Goal: Task Accomplishment & Management: Use online tool/utility

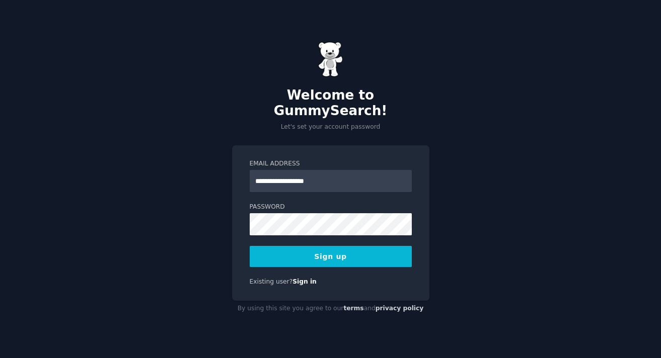
type input "**********"
click at [250, 246] on button "Sign up" at bounding box center [331, 256] width 162 height 21
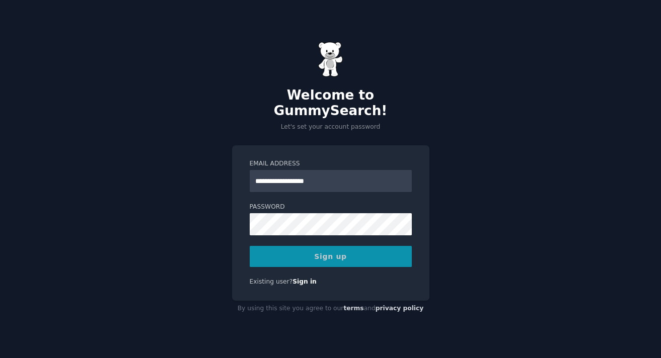
click at [369, 254] on div "Sign up" at bounding box center [331, 256] width 162 height 21
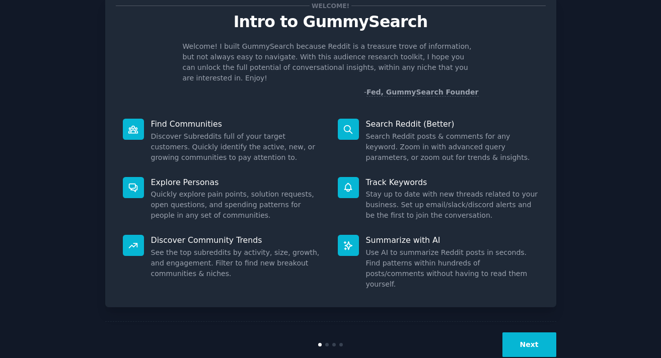
scroll to position [36, 0]
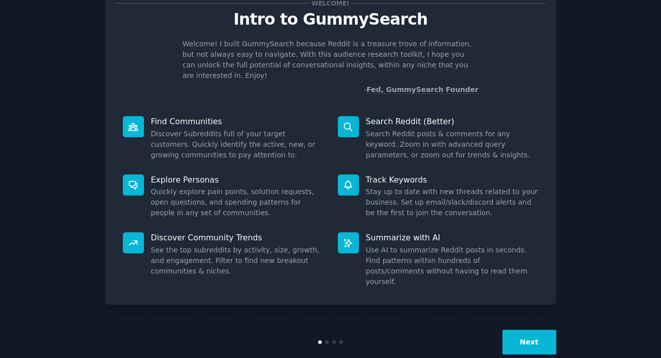
click at [533, 330] on button "Next" at bounding box center [529, 342] width 54 height 25
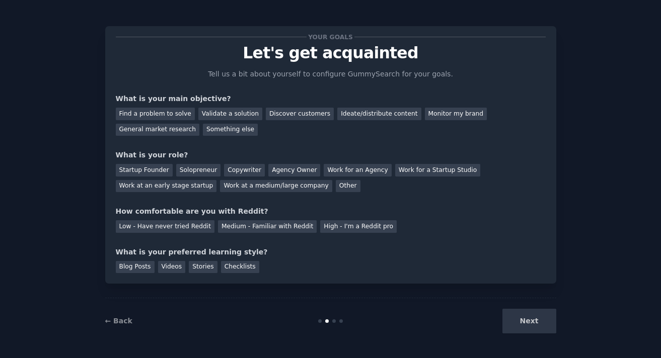
scroll to position [2, 0]
click at [185, 118] on div "Find a problem to solve" at bounding box center [155, 114] width 79 height 13
click at [222, 115] on div "Validate a solution" at bounding box center [230, 114] width 64 height 13
click at [116, 168] on div "Startup Founder" at bounding box center [144, 170] width 57 height 13
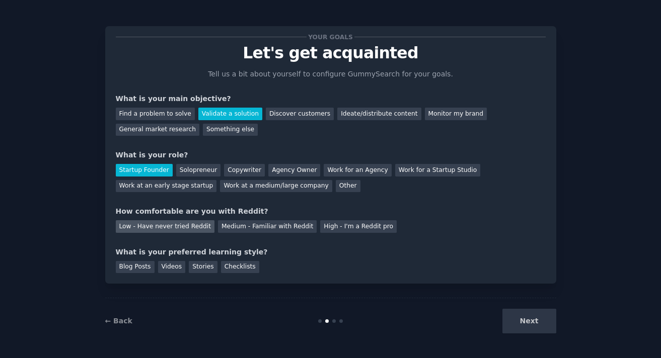
click at [183, 229] on div "Low - Have never tried Reddit" at bounding box center [165, 226] width 99 height 13
click at [246, 221] on div "Medium - Familiar with Reddit" at bounding box center [267, 226] width 99 height 13
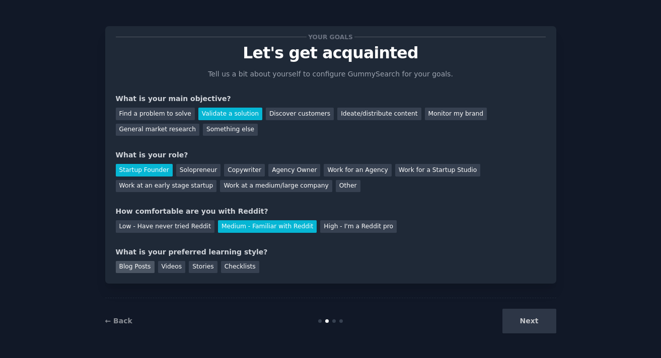
click at [142, 268] on div "Blog Posts" at bounding box center [135, 267] width 39 height 13
click at [534, 322] on button "Next" at bounding box center [529, 321] width 54 height 25
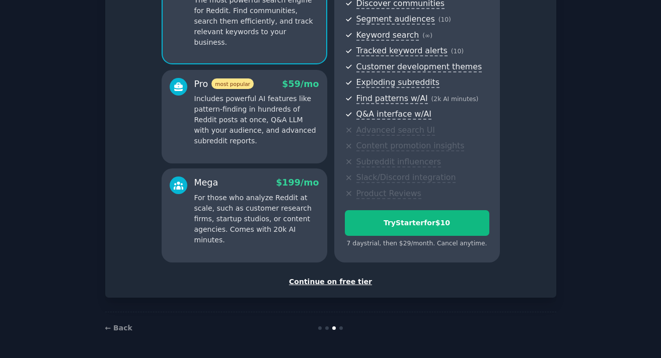
click at [359, 282] on div "Continue on free tier" at bounding box center [331, 282] width 430 height 11
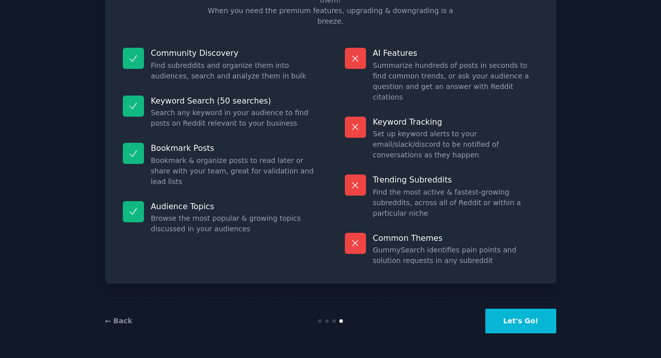
scroll to position [34, 0]
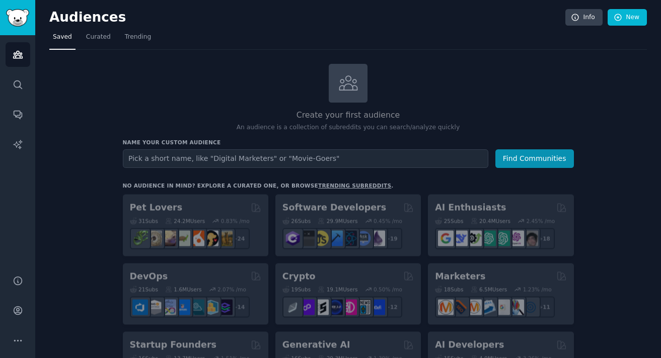
click at [241, 156] on input "text" at bounding box center [305, 158] width 365 height 19
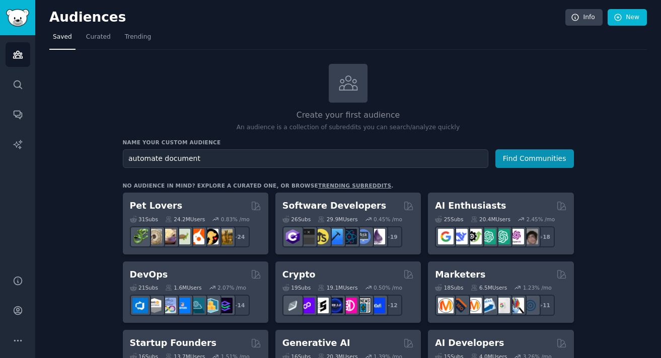
type input "automate document"
click at [495, 149] on button "Find Communities" at bounding box center [534, 158] width 79 height 19
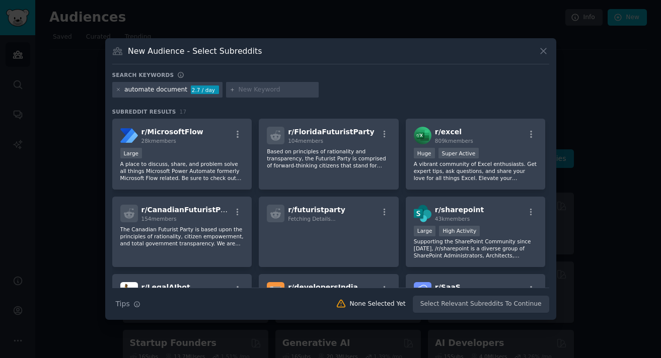
click at [277, 88] on input "text" at bounding box center [277, 90] width 76 height 9
type input "google drive"
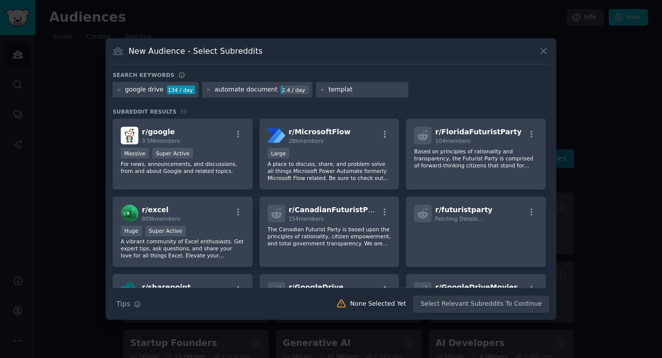
type input "template"
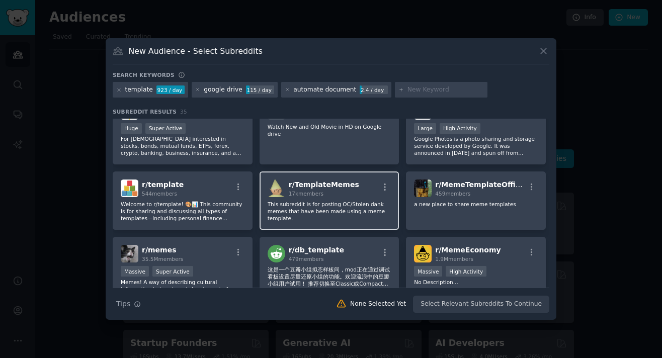
scroll to position [409, 0]
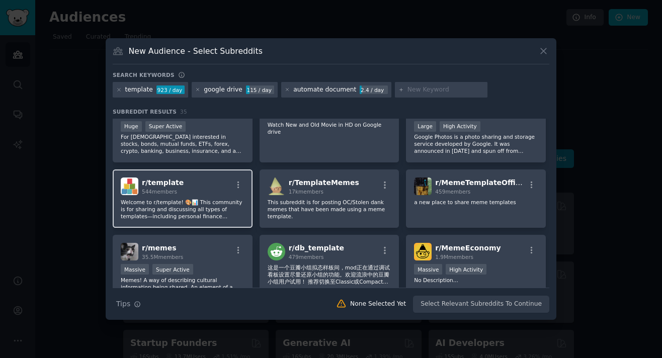
click at [222, 197] on div "r/ template 544 members Welcome to r/template! 🎨📊 This community is for sharing…" at bounding box center [183, 199] width 140 height 58
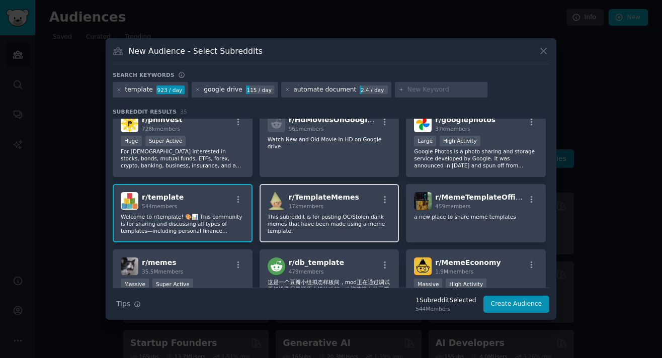
scroll to position [384, 0]
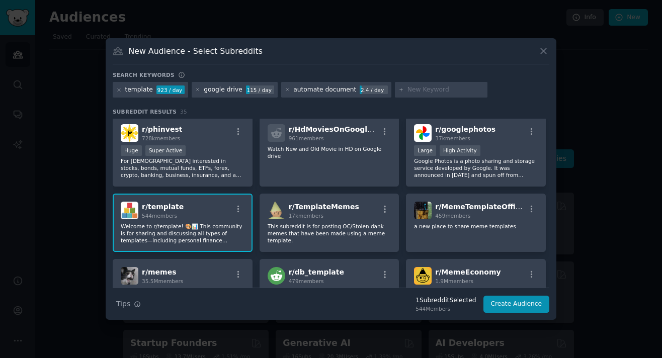
click at [241, 218] on div "r/ template 544 members" at bounding box center [183, 211] width 124 height 18
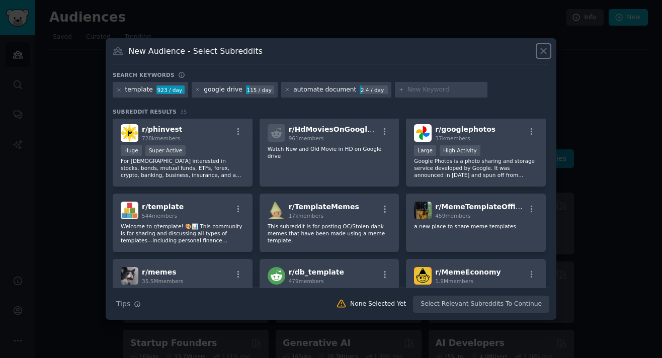
click at [548, 54] on icon at bounding box center [543, 51] width 11 height 11
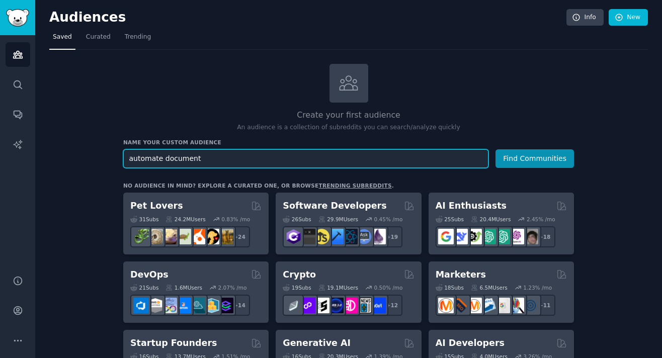
click at [270, 161] on input "automate document" at bounding box center [305, 158] width 365 height 19
click at [271, 161] on input "automate document" at bounding box center [305, 158] width 365 height 19
paste input "personalize your documents"
type input "personalize your documents"
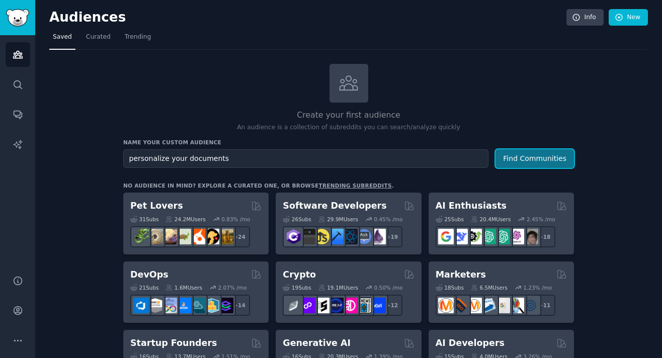
click at [539, 161] on button "Find Communities" at bounding box center [535, 158] width 79 height 19
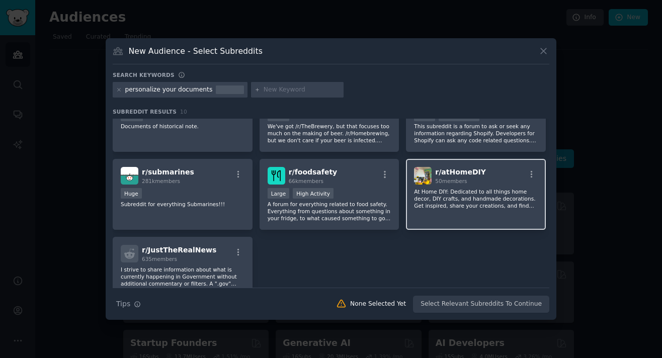
scroll to position [158, 0]
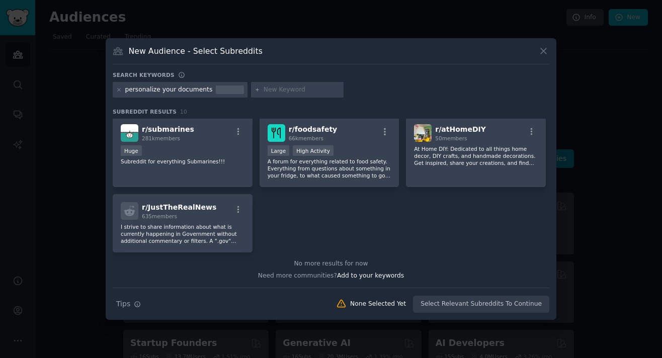
click at [284, 94] on div at bounding box center [297, 90] width 93 height 16
type input "p"
type input "document process"
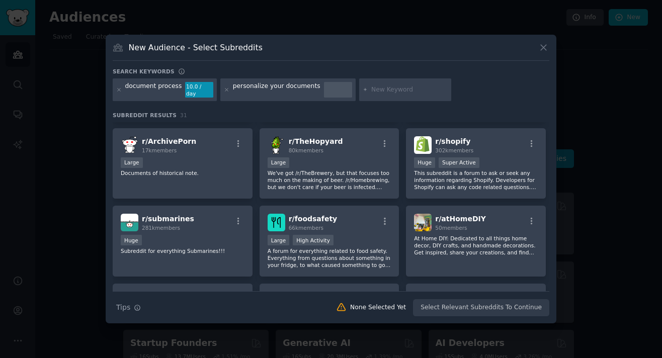
scroll to position [165, 0]
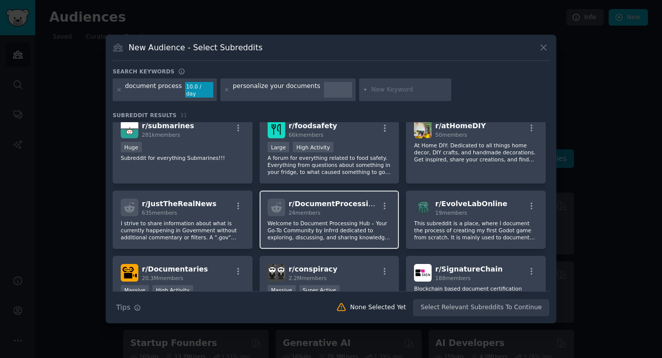
click at [368, 235] on p "Welcome to Document Processing Hub – Your Go-To Community by Infrrd dedicated t…" at bounding box center [330, 230] width 124 height 21
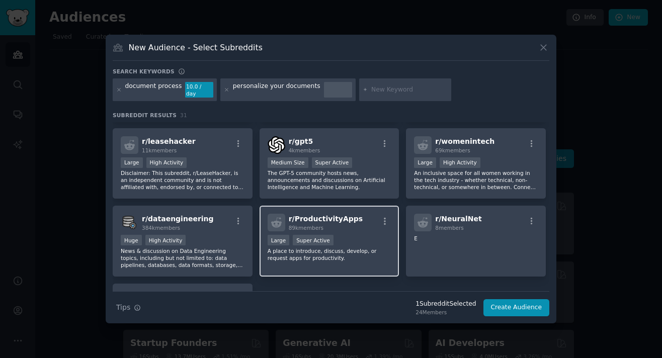
scroll to position [702, 0]
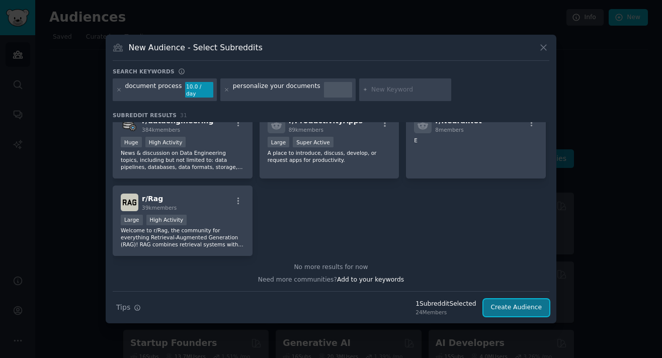
click at [520, 307] on button "Create Audience" at bounding box center [517, 307] width 66 height 17
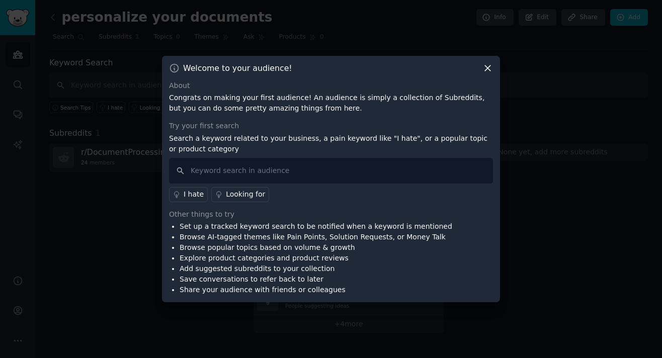
click at [487, 69] on icon at bounding box center [488, 68] width 11 height 11
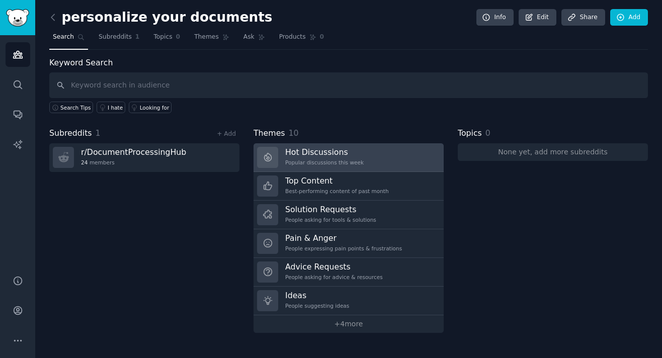
click at [389, 153] on link "Hot Discussions Popular discussions this week" at bounding box center [349, 157] width 190 height 29
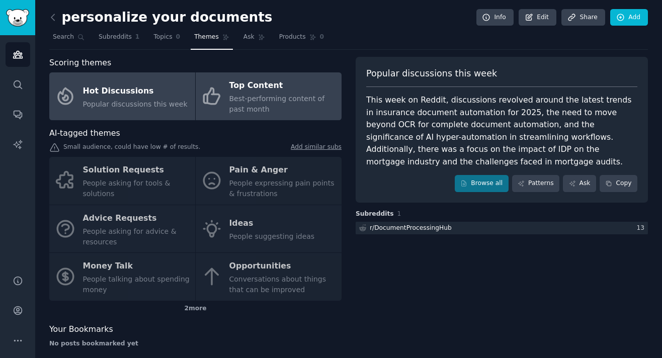
click at [305, 113] on div "Best-performing content of past month" at bounding box center [282, 104] width 107 height 21
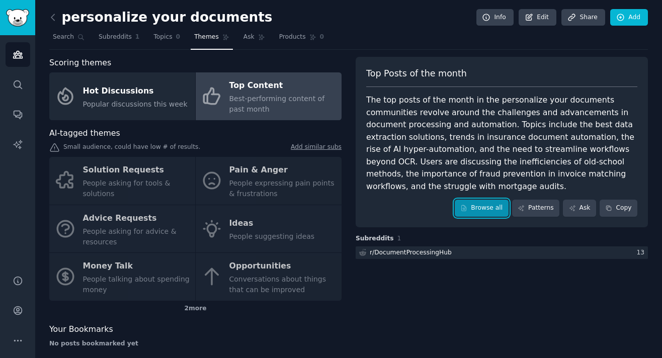
click at [486, 201] on link "Browse all" at bounding box center [482, 208] width 54 height 17
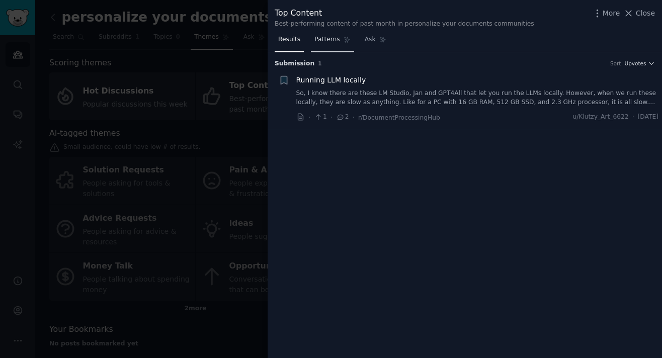
click at [337, 44] on link "Patterns" at bounding box center [332, 42] width 43 height 21
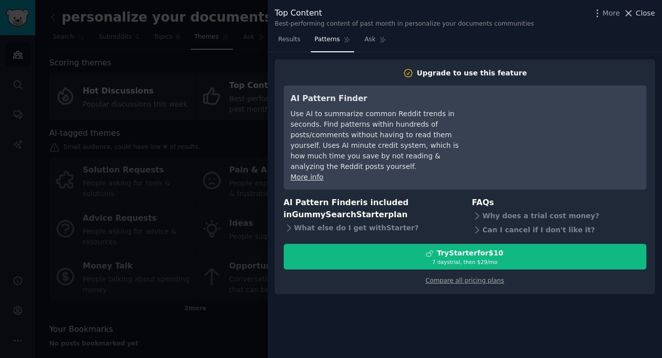
click at [634, 12] on icon at bounding box center [629, 13] width 11 height 11
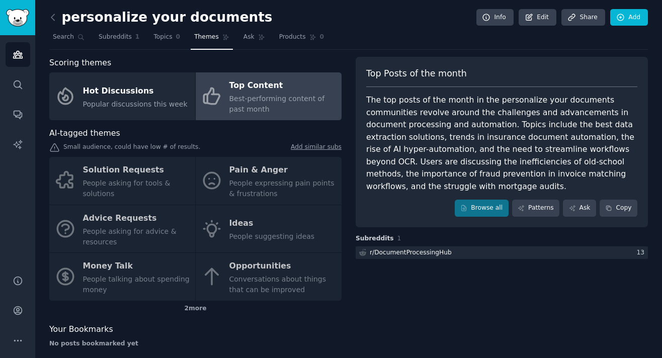
click at [217, 183] on div "Solution Requests People asking for tools & solutions Pain & Anger People expre…" at bounding box center [195, 229] width 292 height 144
click at [121, 43] on link "Subreddits 1" at bounding box center [119, 39] width 48 height 21
